Goal: Transaction & Acquisition: Purchase product/service

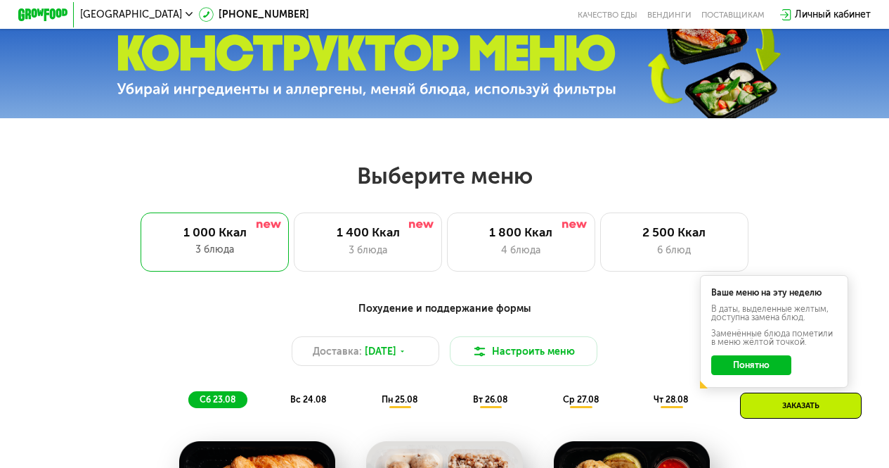
scroll to position [492, 0]
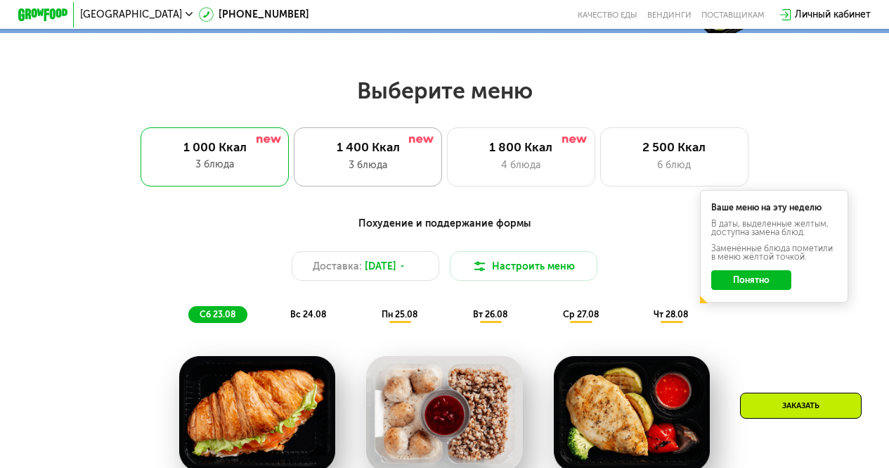
click at [326, 167] on div "3 блюда" at bounding box center [368, 165] width 122 height 15
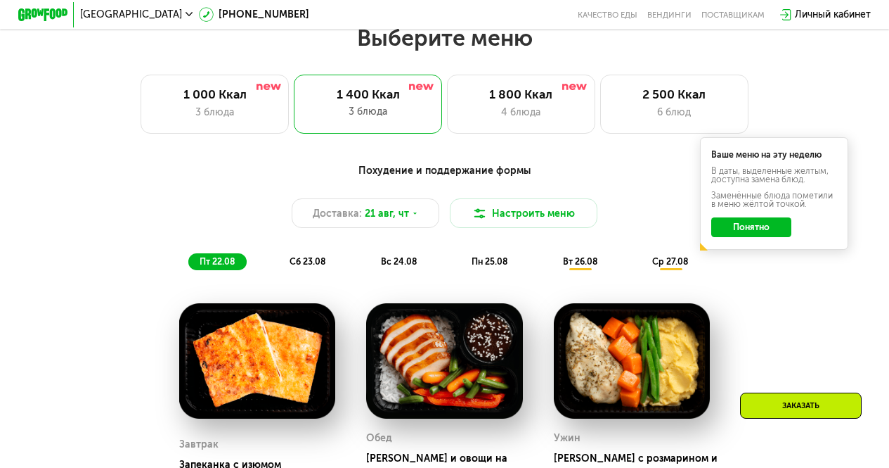
scroll to position [563, 0]
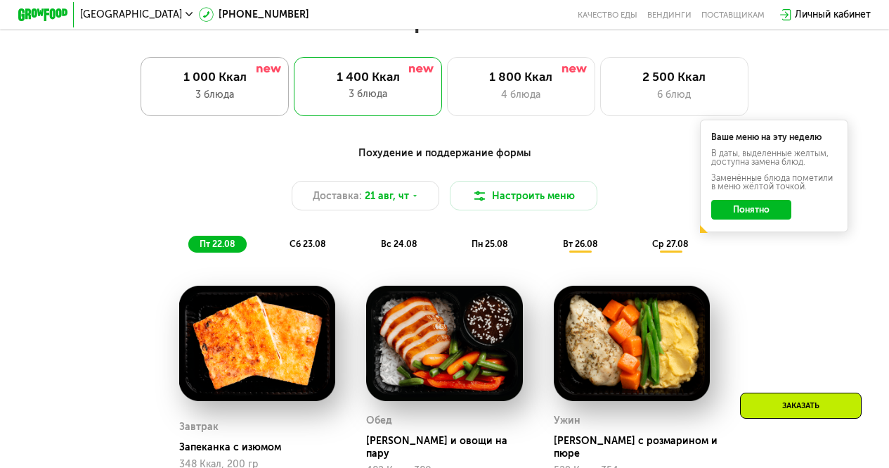
click at [231, 102] on div "3 блюда" at bounding box center [215, 94] width 122 height 15
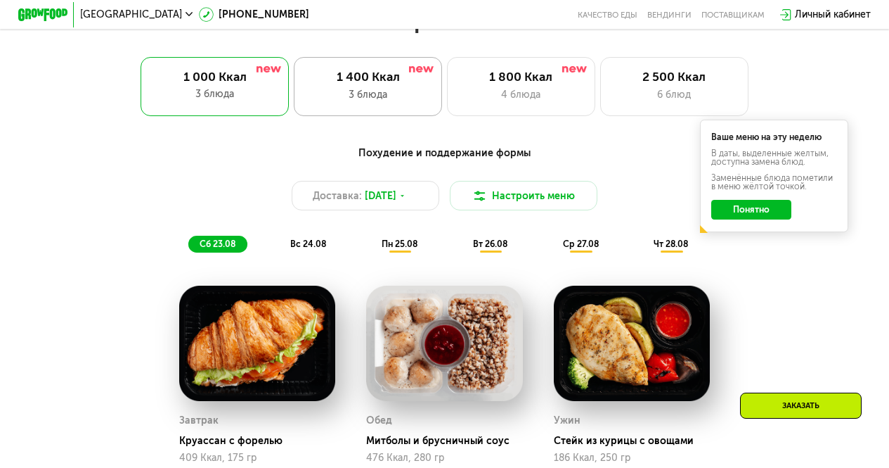
click at [344, 84] on div "1 400 Ккал" at bounding box center [368, 77] width 122 height 15
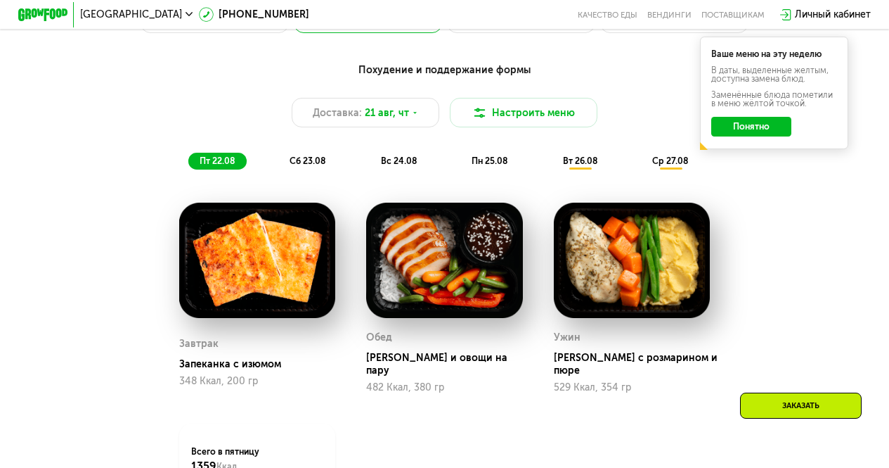
scroll to position [633, 0]
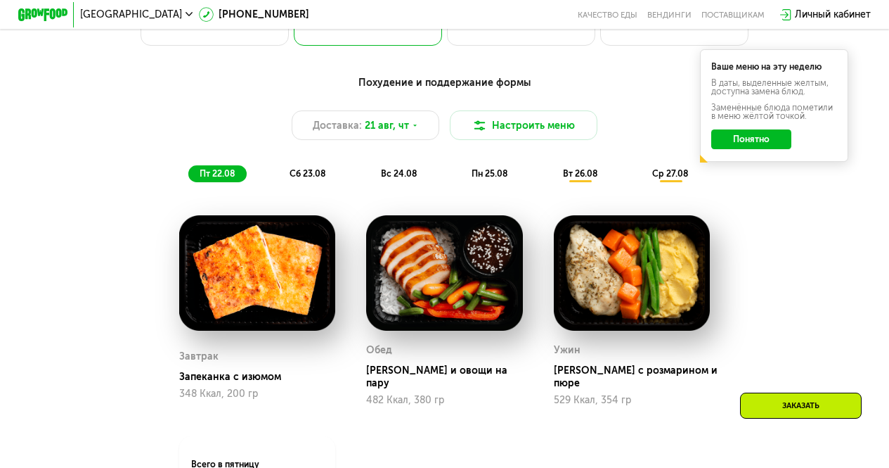
click at [370, 183] on div "сб 23.08" at bounding box center [399, 174] width 59 height 18
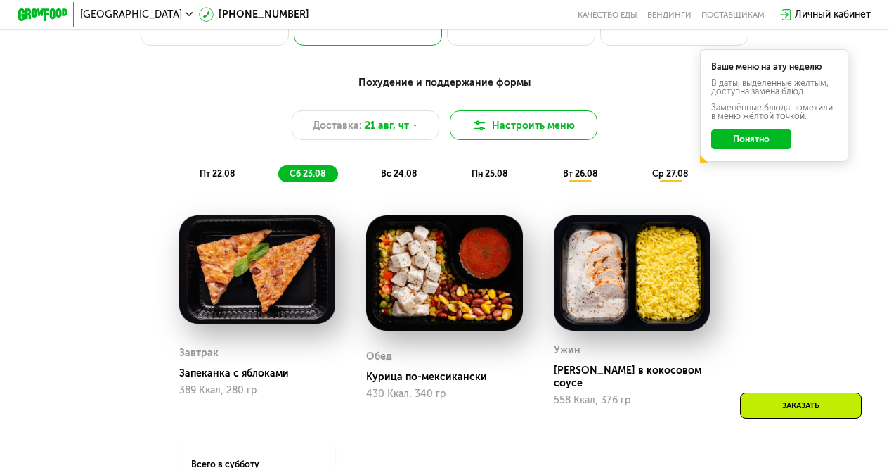
click at [506, 123] on button "Настроить меню" at bounding box center [524, 125] width 148 height 30
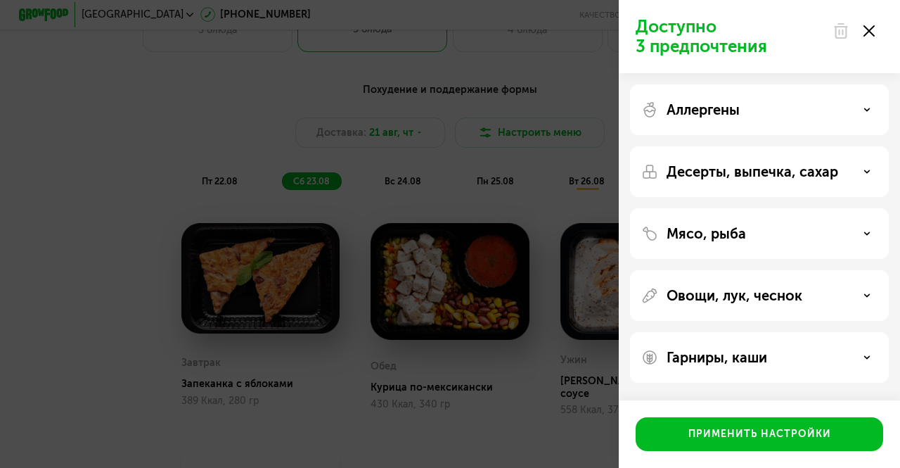
click at [728, 136] on div "Аллергены Десерты, выпечка, сахар Мясо, рыба Овощи, лук, чеснок Гарниры, каши" at bounding box center [759, 233] width 281 height 321
click at [728, 146] on div "Аллергены" at bounding box center [759, 171] width 259 height 51
click at [734, 112] on p "Аллергены" at bounding box center [703, 109] width 73 height 17
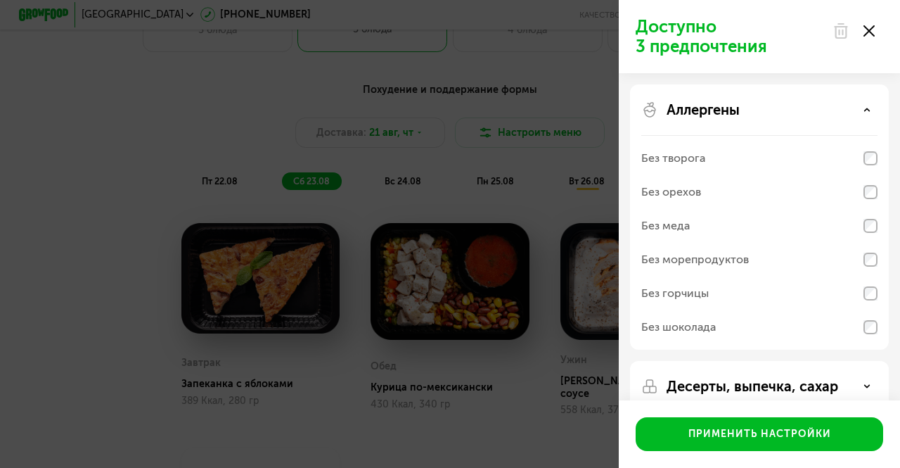
click at [734, 112] on p "Аллергены" at bounding box center [703, 109] width 73 height 17
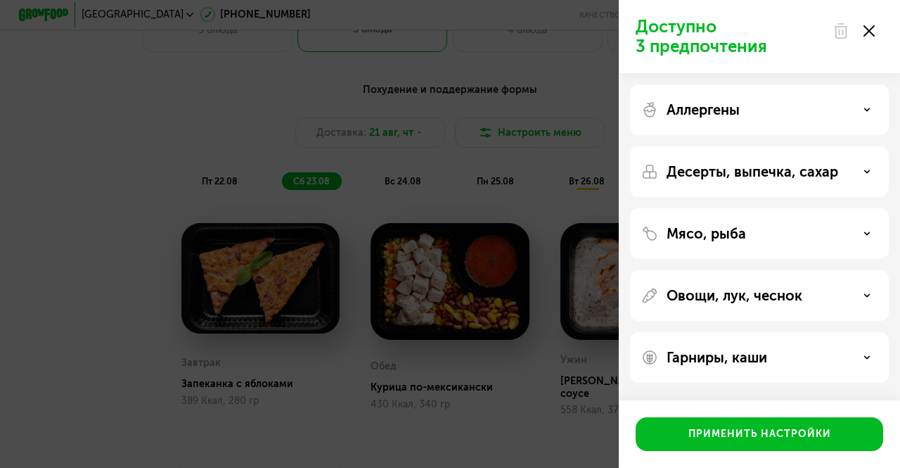
click at [734, 165] on p "Десерты, выпечка, сахар" at bounding box center [753, 171] width 172 height 17
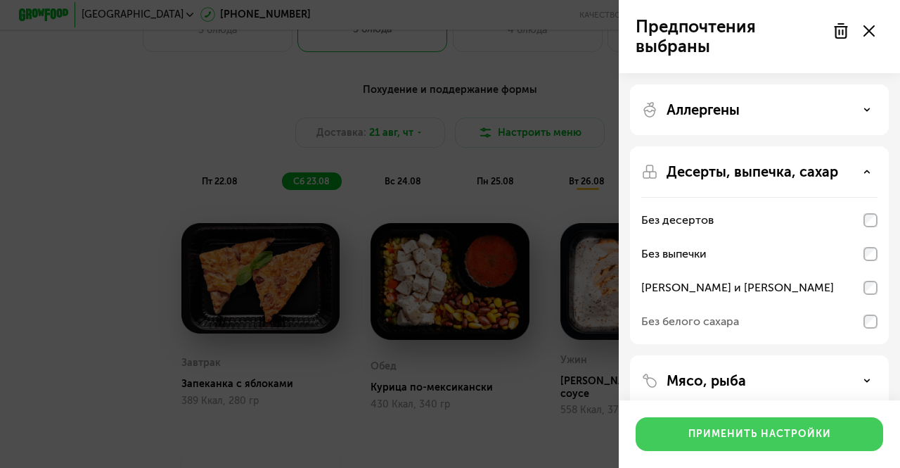
click at [797, 424] on button "Применить настройки" at bounding box center [760, 434] width 248 height 34
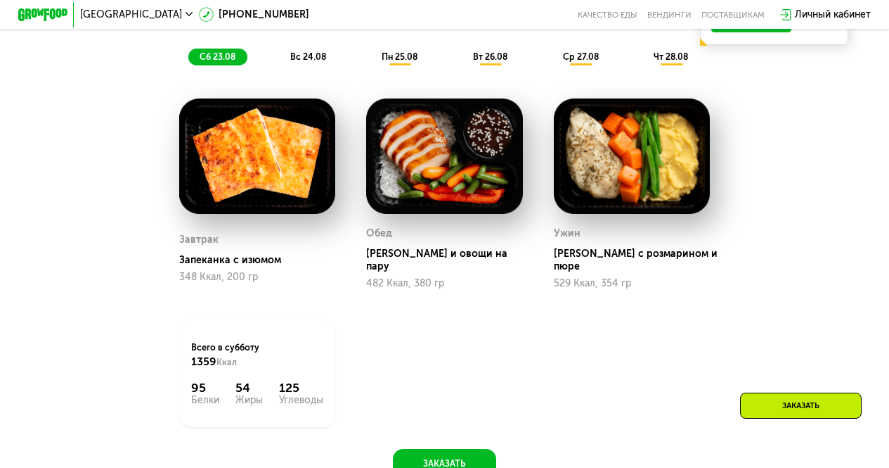
scroll to position [703, 0]
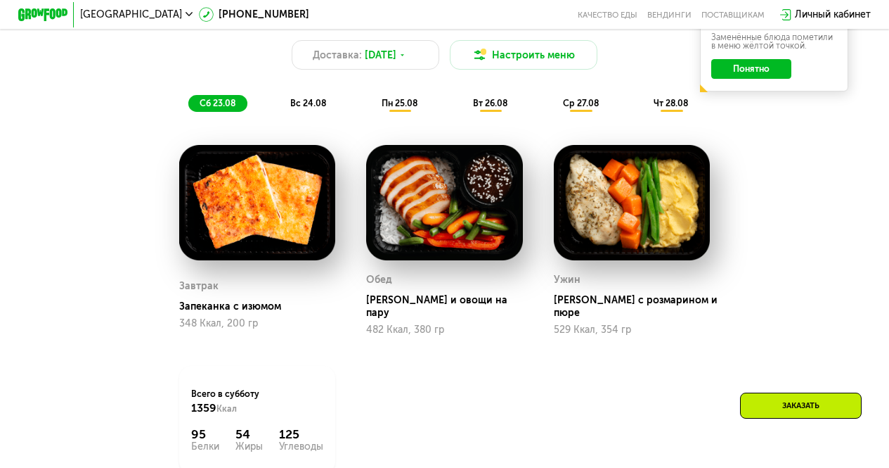
click at [462, 113] on div "пн 25.08" at bounding box center [491, 104] width 58 height 18
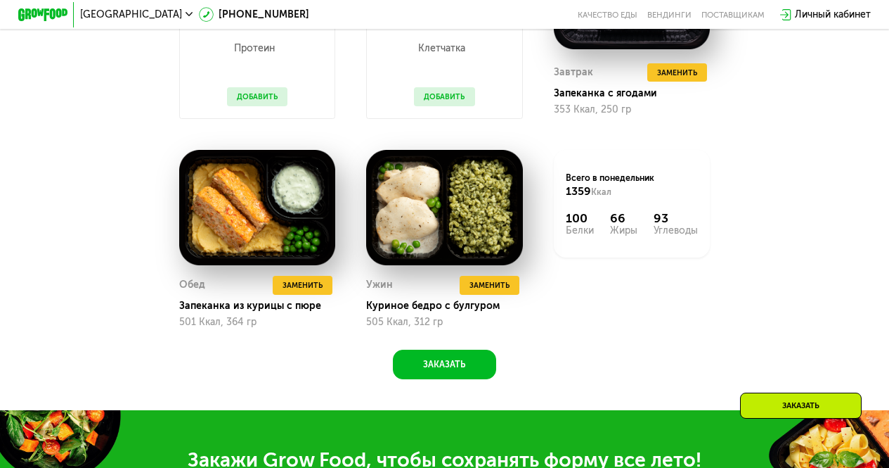
scroll to position [1266, 0]
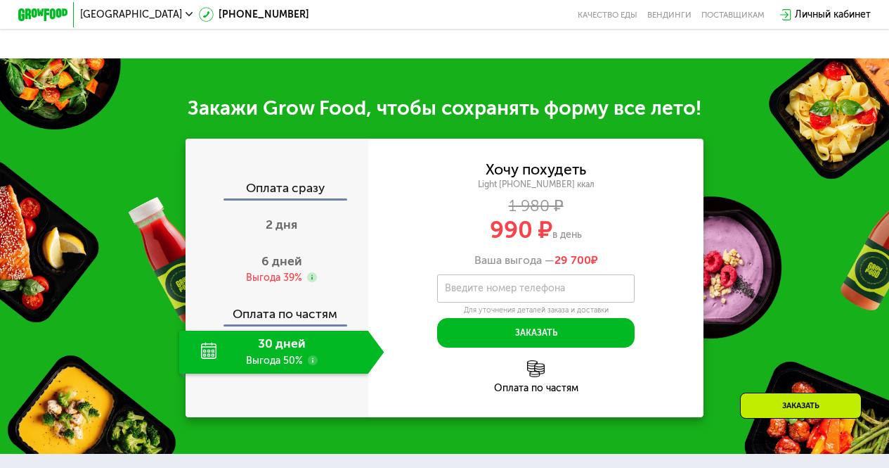
click at [311, 365] on use at bounding box center [313, 360] width 10 height 10
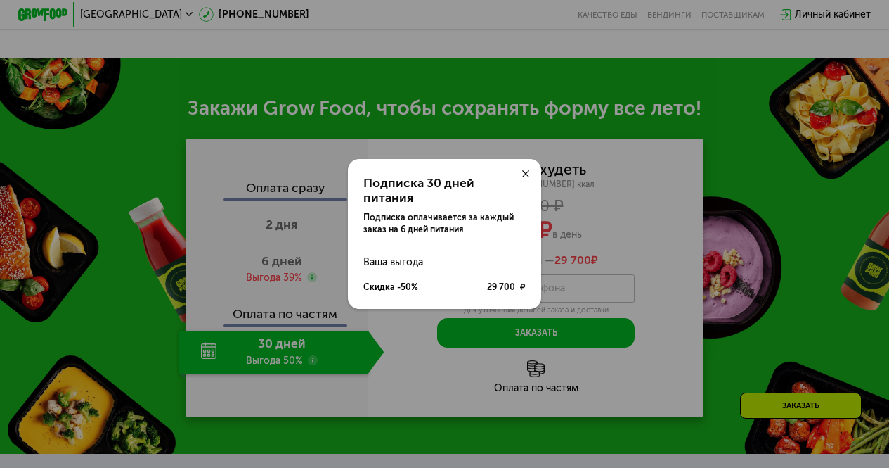
click at [525, 174] on div at bounding box center [526, 174] width 30 height 30
click at [528, 178] on use at bounding box center [526, 174] width 8 height 8
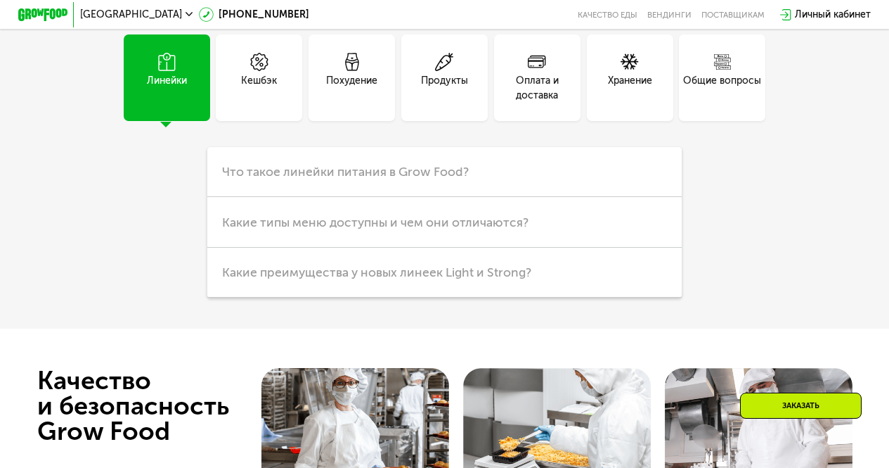
scroll to position [3164, 0]
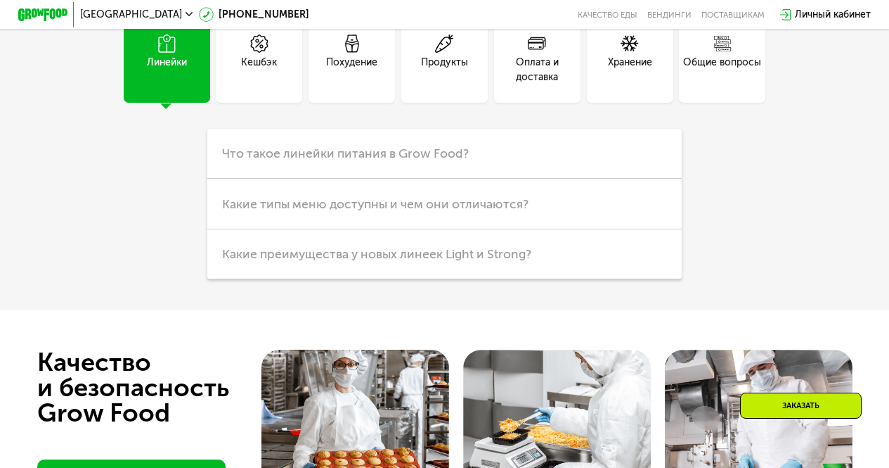
click at [357, 103] on div "Похудение" at bounding box center [352, 59] width 86 height 86
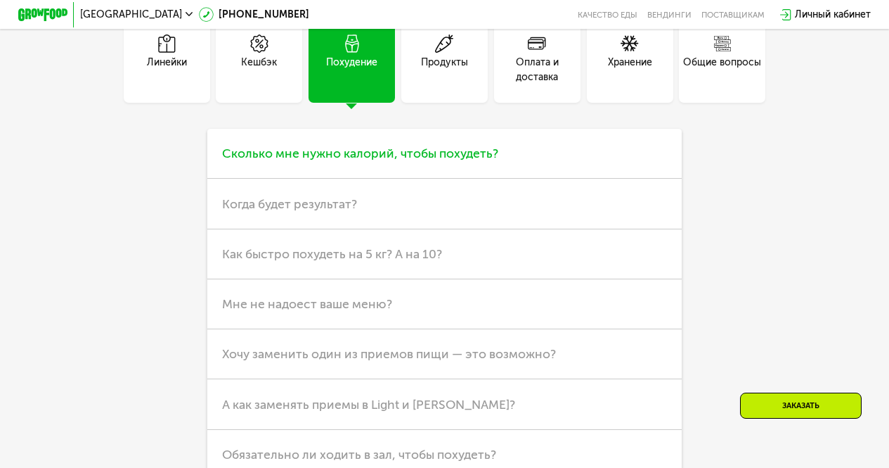
click at [625, 179] on h3 "Сколько мне нужно калорий, чтобы похудеть?" at bounding box center [444, 154] width 475 height 50
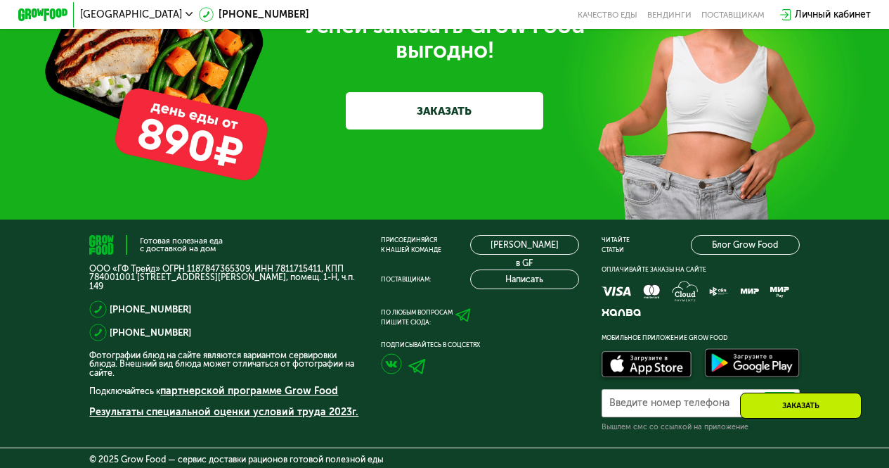
scroll to position [4208, 0]
